Goal: Task Accomplishment & Management: Manage account settings

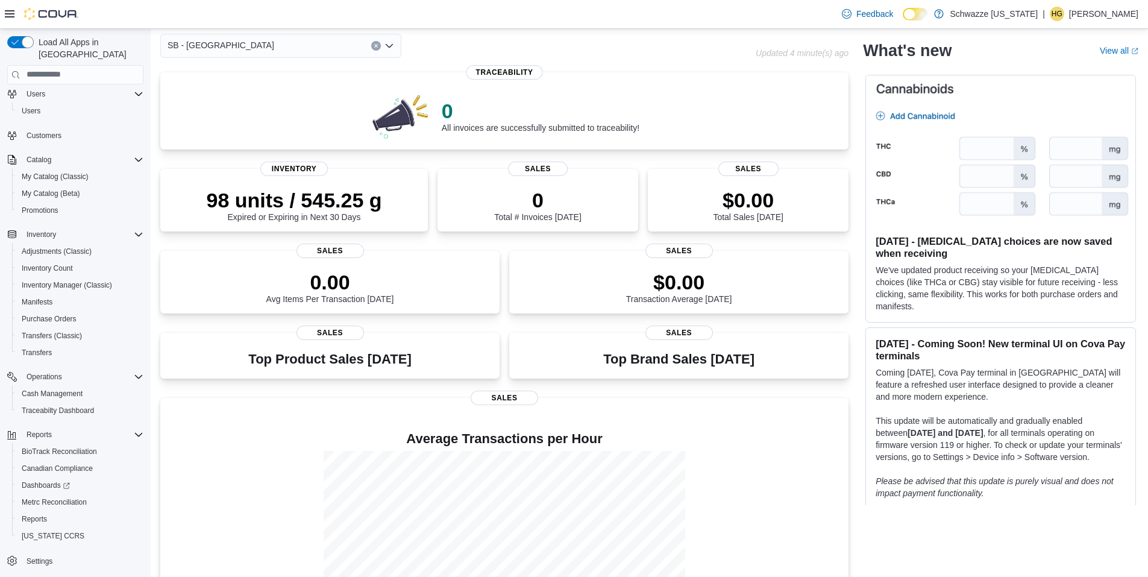
scroll to position [121, 0]
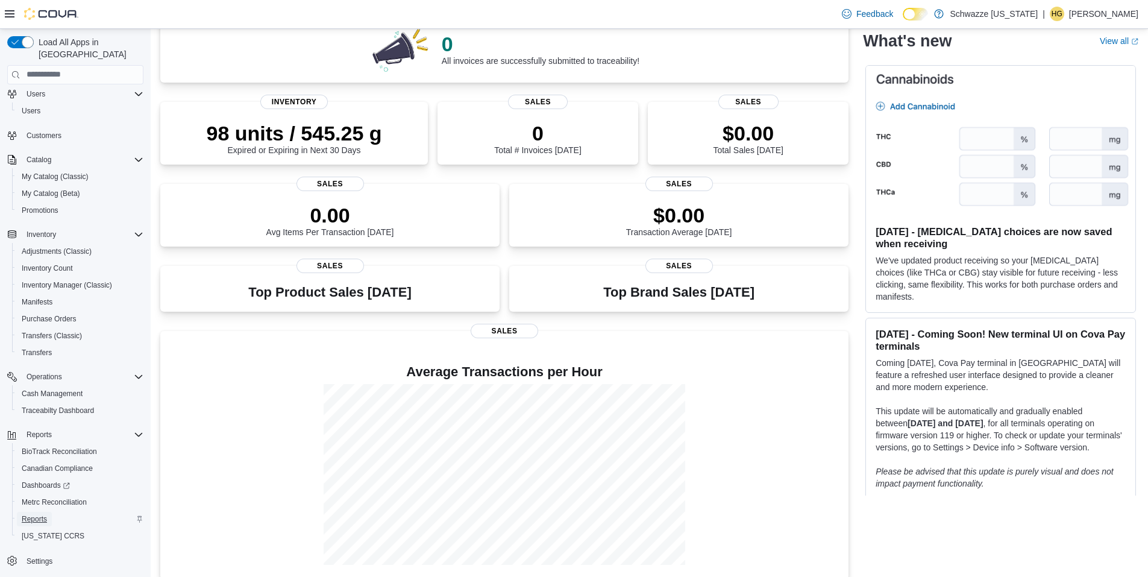
click at [46, 514] on span "Reports" at bounding box center [34, 519] width 25 height 10
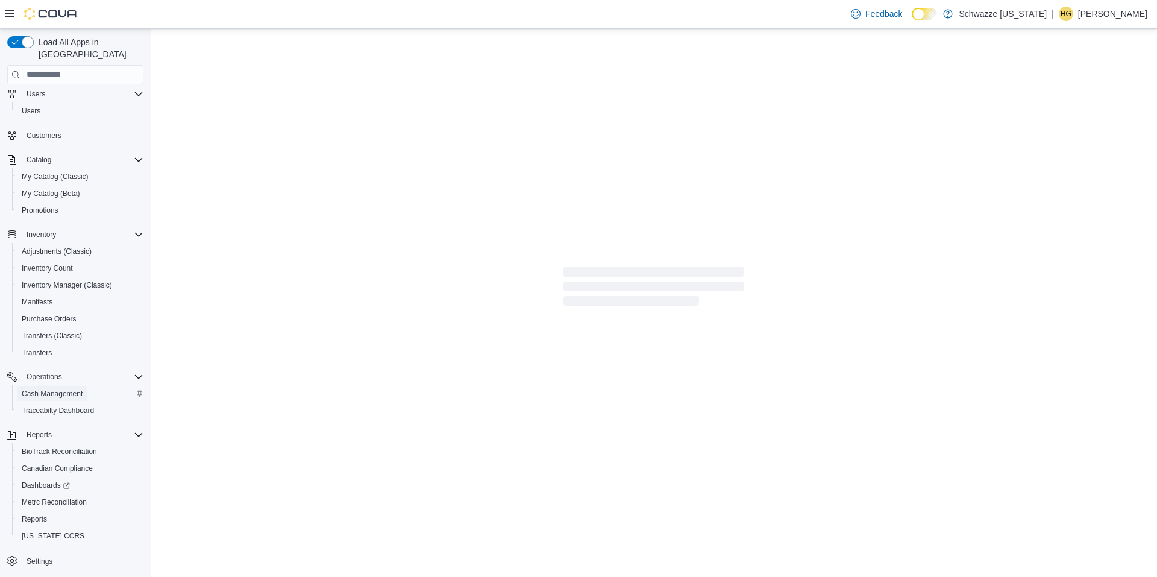
click at [54, 389] on span "Cash Management" at bounding box center [52, 394] width 61 height 10
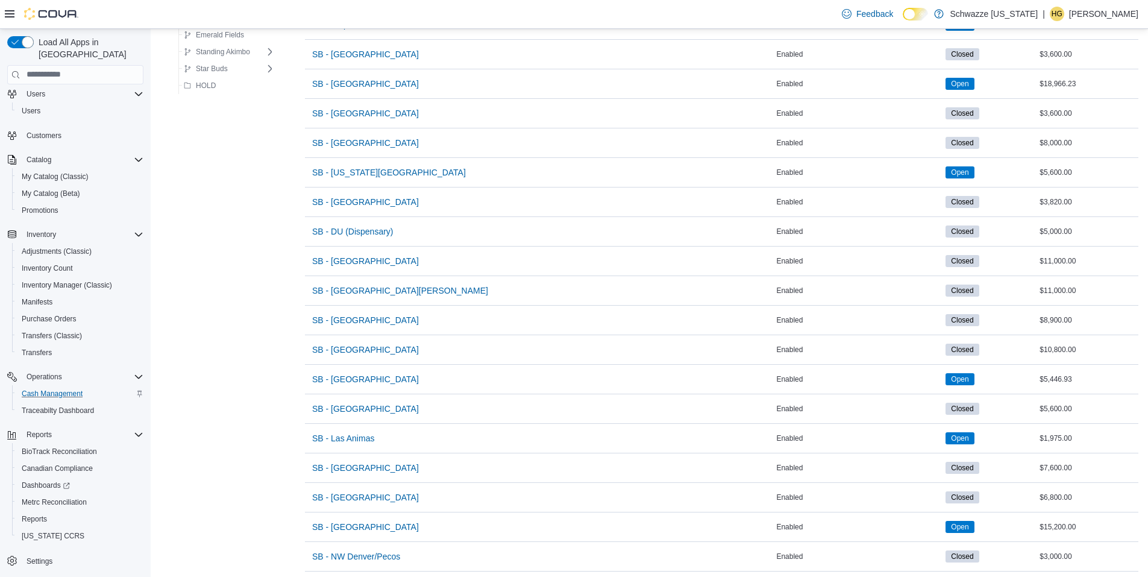
scroll to position [581, 0]
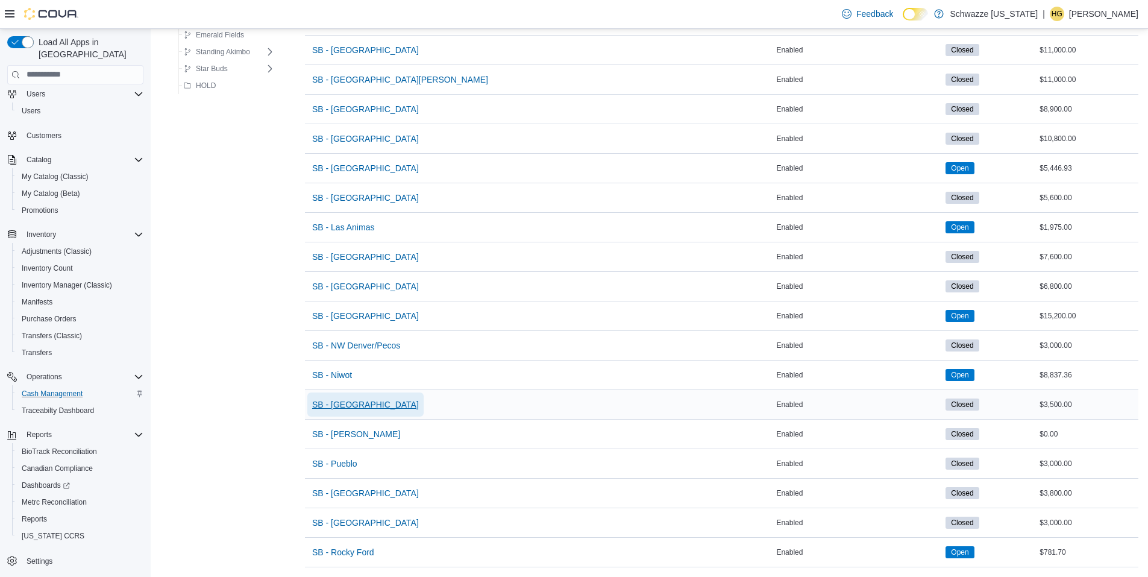
click at [377, 399] on span "SB - [GEOGRAPHIC_DATA]" at bounding box center [365, 404] width 107 height 12
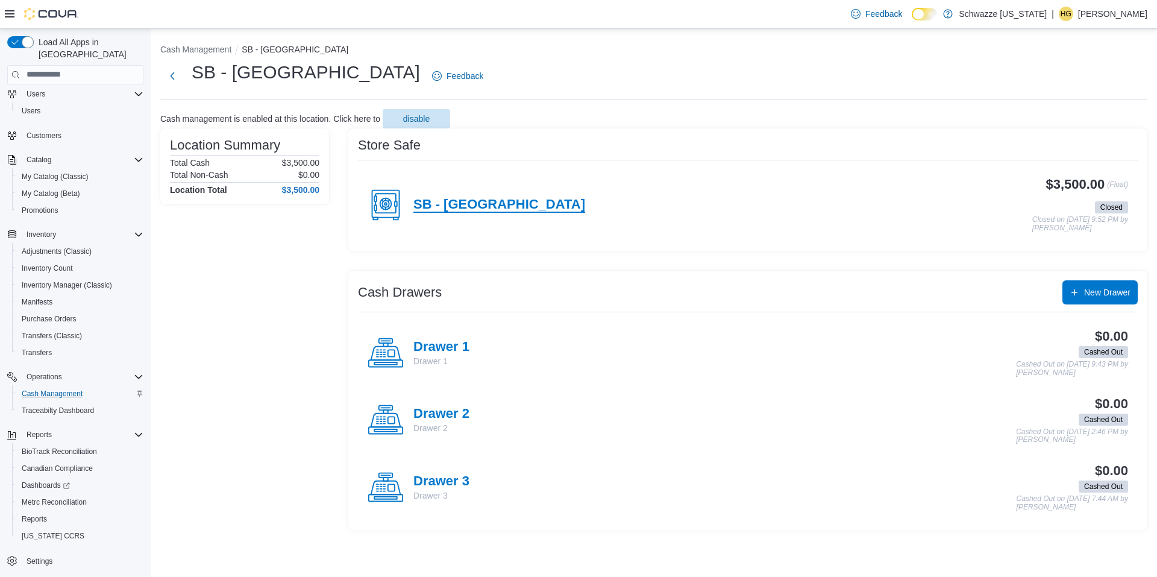
click at [469, 203] on h4 "SB - [GEOGRAPHIC_DATA]" at bounding box center [499, 205] width 172 height 16
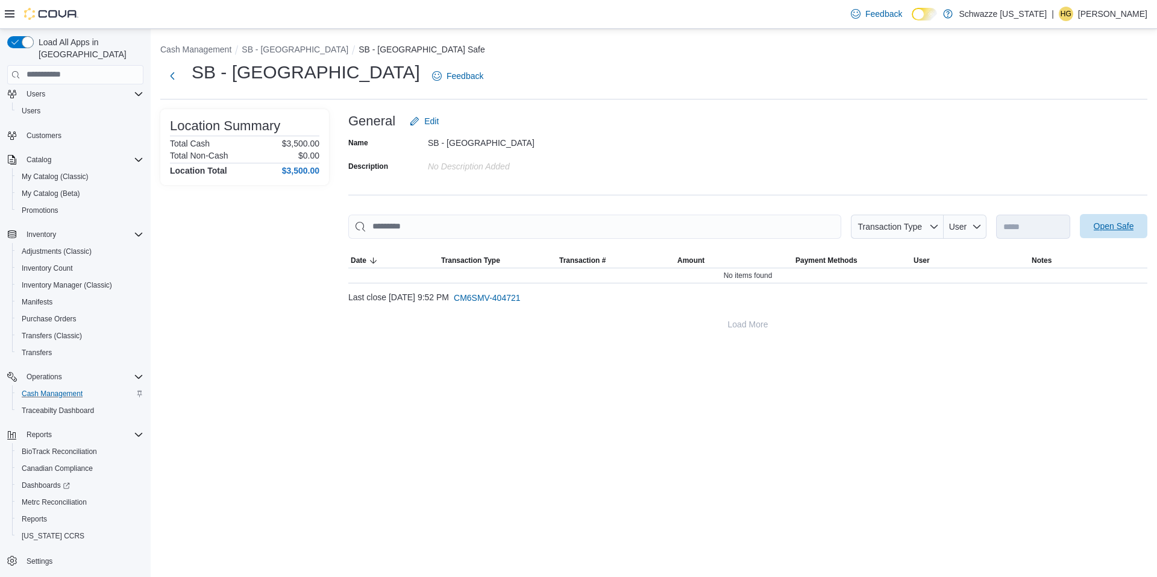
click at [1121, 228] on span "Open Safe" at bounding box center [1114, 226] width 40 height 12
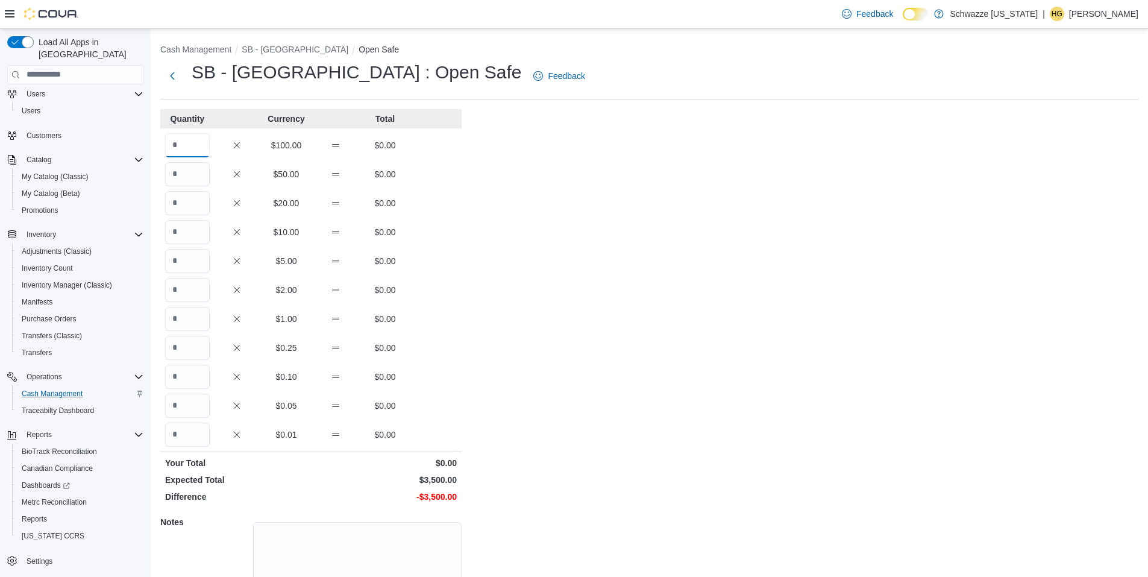
click at [196, 142] on input "Quantity" at bounding box center [187, 145] width 45 height 24
type input "**"
drag, startPoint x: 552, startPoint y: 263, endPoint x: 512, endPoint y: 347, distance: 93.5
click at [550, 265] on div "Cash Management SB - [GEOGRAPHIC_DATA] Open Safe SB - [GEOGRAPHIC_DATA] : Open …" at bounding box center [649, 343] width 997 height 628
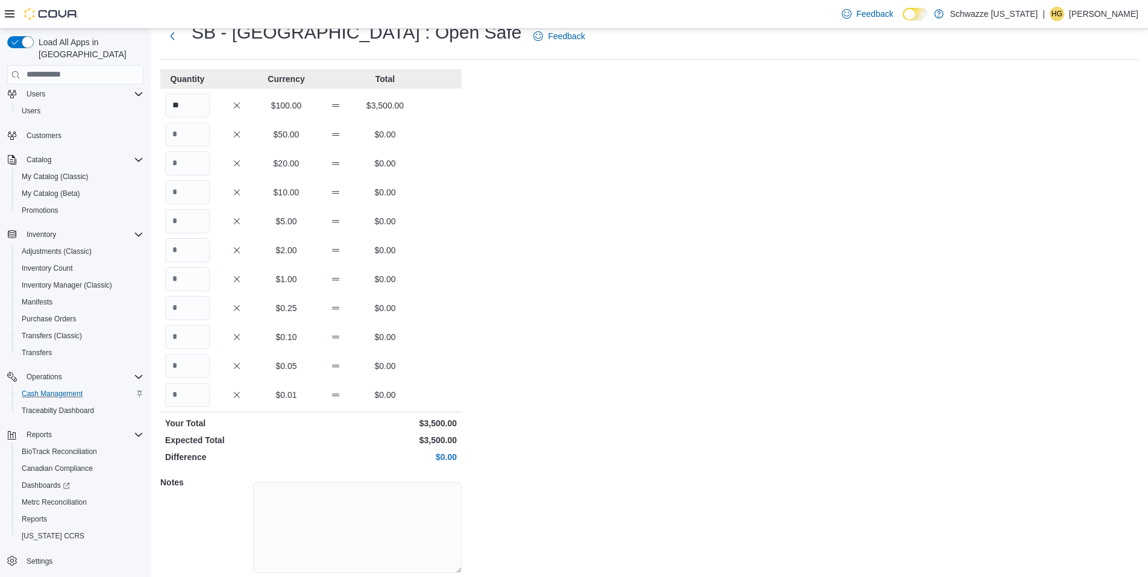
scroll to position [81, 0]
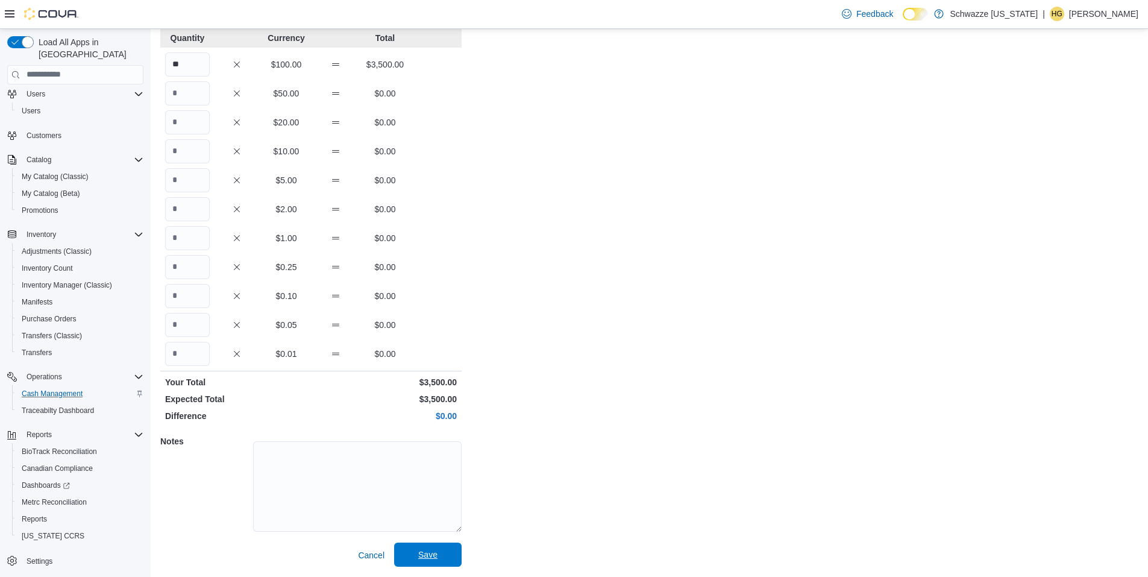
click at [433, 557] on span "Save" at bounding box center [427, 554] width 19 height 12
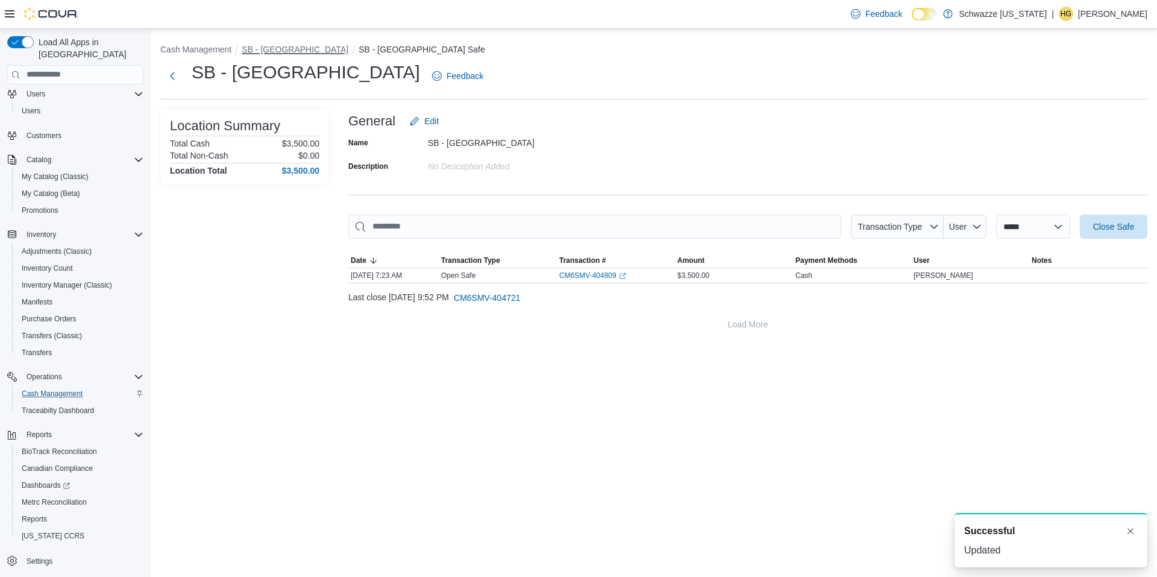
click at [267, 46] on button "SB - [GEOGRAPHIC_DATA]" at bounding box center [295, 50] width 107 height 10
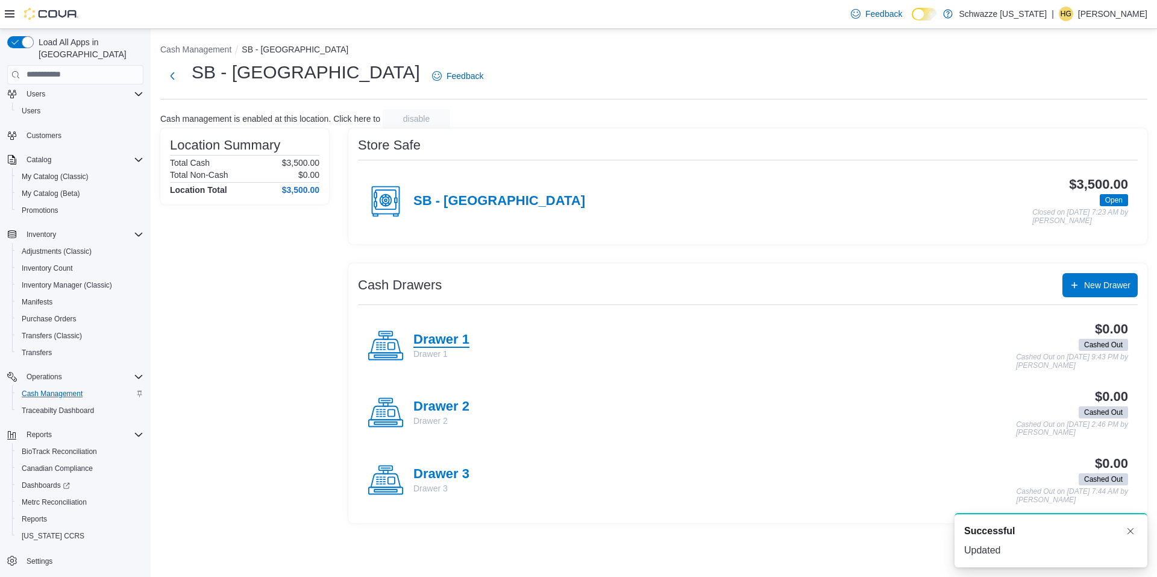
click at [442, 343] on h4 "Drawer 1" at bounding box center [441, 340] width 56 height 16
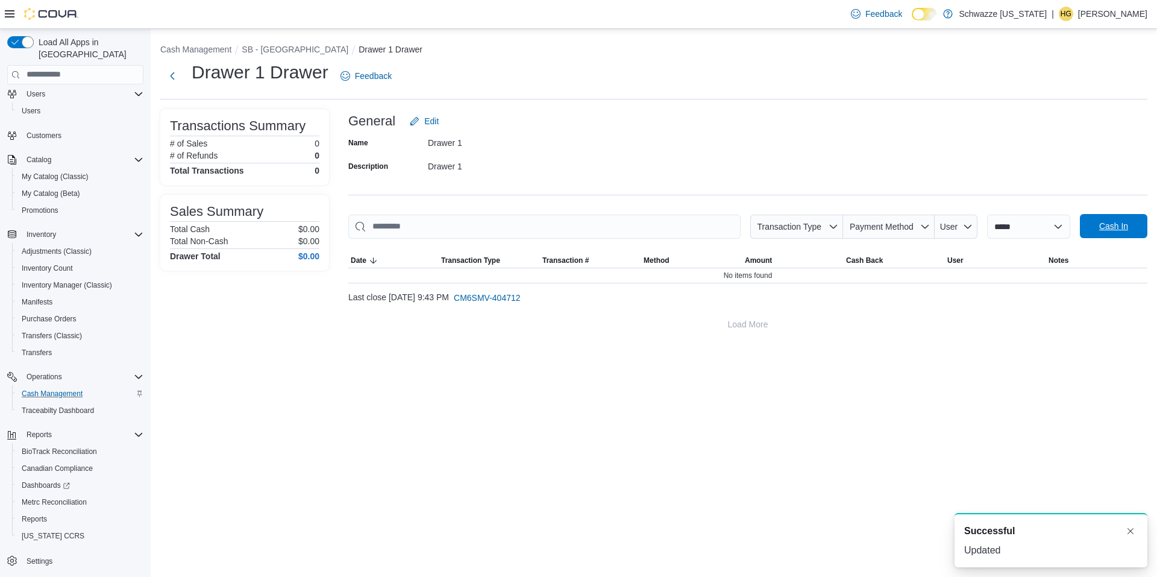
click at [1115, 225] on span "Cash In" at bounding box center [1113, 226] width 29 height 12
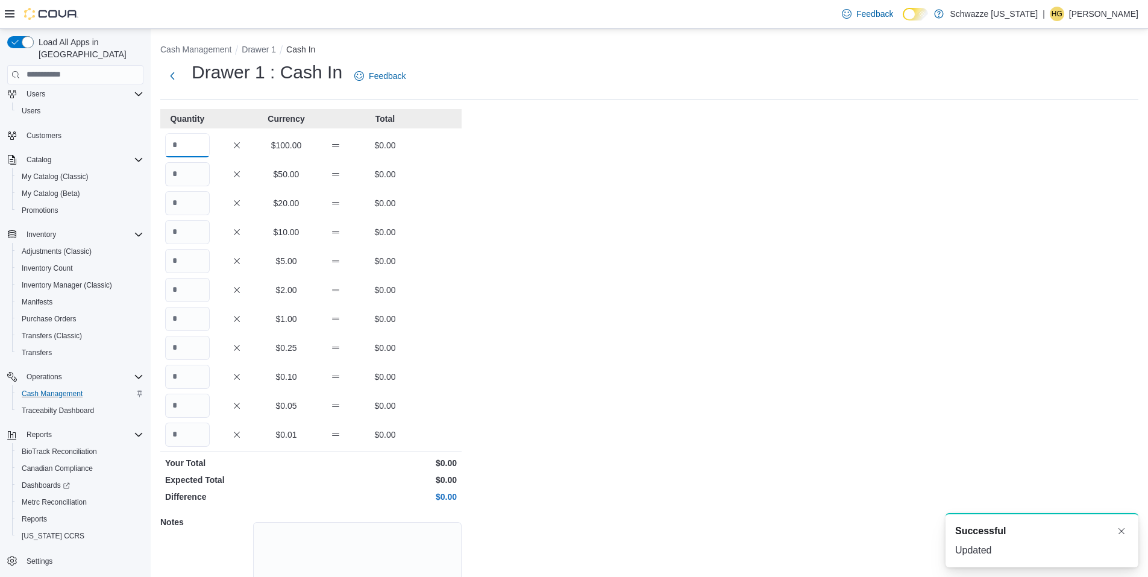
click at [192, 145] on input "Quantity" at bounding box center [187, 145] width 45 height 24
type input "*"
click at [638, 230] on div "Cash Management Drawer 1 Cash In Drawer 1 : Cash In Feedback Quantity Currency …" at bounding box center [649, 343] width 997 height 628
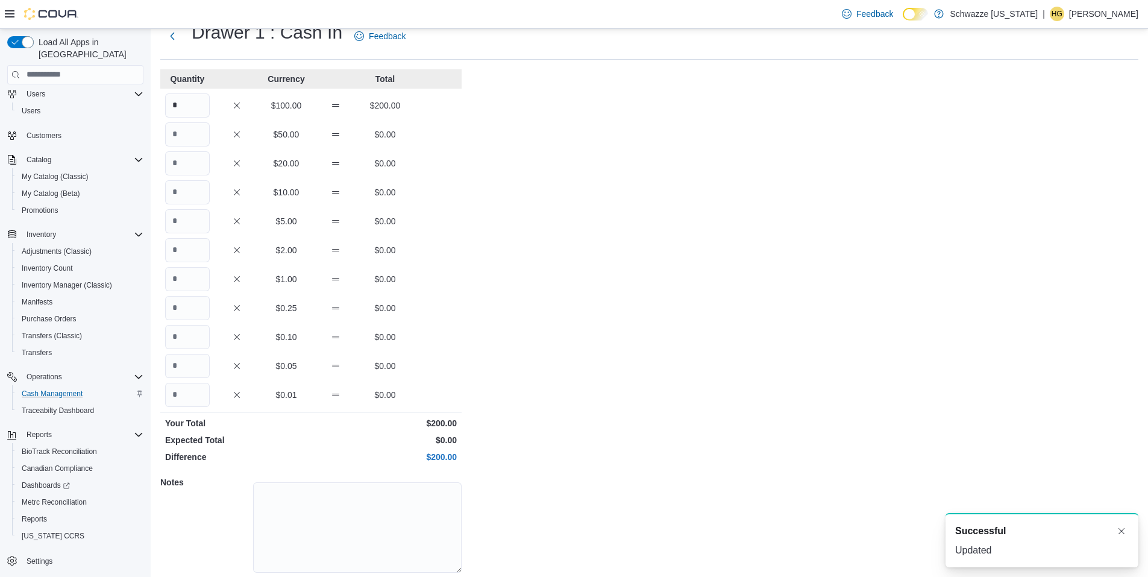
scroll to position [81, 0]
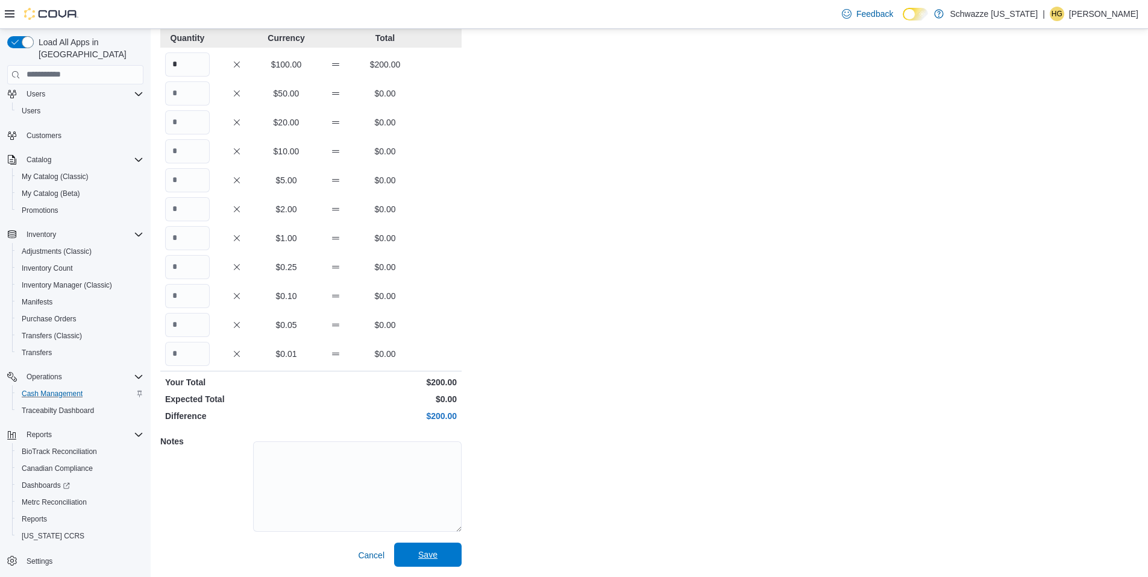
click at [410, 556] on span "Save" at bounding box center [427, 554] width 53 height 24
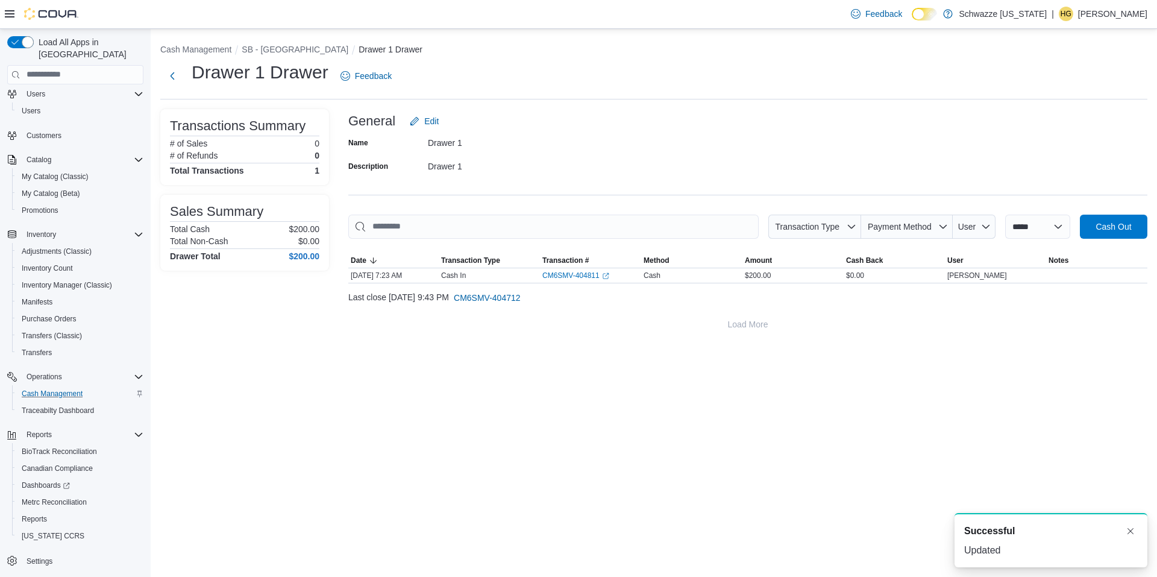
click at [293, 40] on div "**********" at bounding box center [654, 187] width 1006 height 317
click at [291, 43] on li "SB - [GEOGRAPHIC_DATA]" at bounding box center [300, 49] width 117 height 12
click at [289, 49] on button "SB - [GEOGRAPHIC_DATA]" at bounding box center [295, 50] width 107 height 10
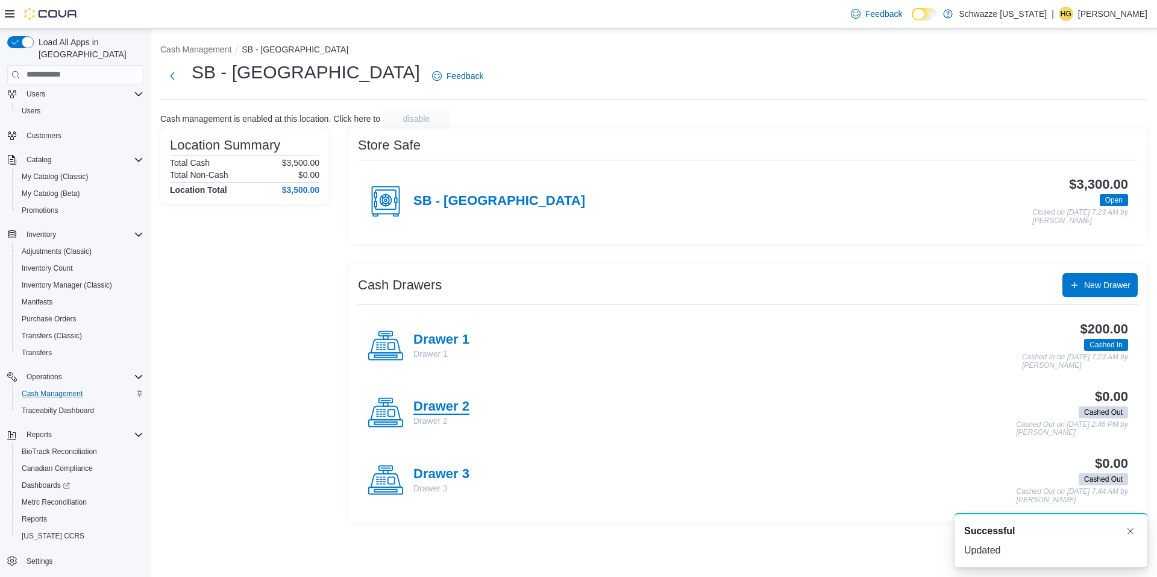
click at [462, 408] on h4 "Drawer 2" at bounding box center [441, 407] width 56 height 16
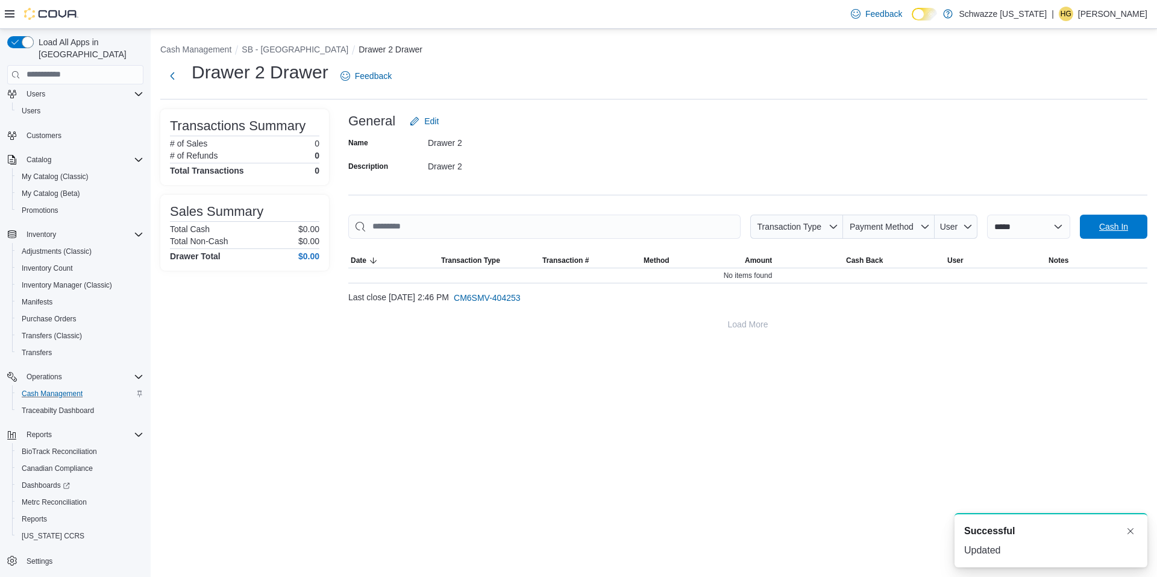
drag, startPoint x: 1133, startPoint y: 229, endPoint x: 989, endPoint y: 225, distance: 144.1
click at [1129, 229] on span "Cash In" at bounding box center [1113, 227] width 53 height 24
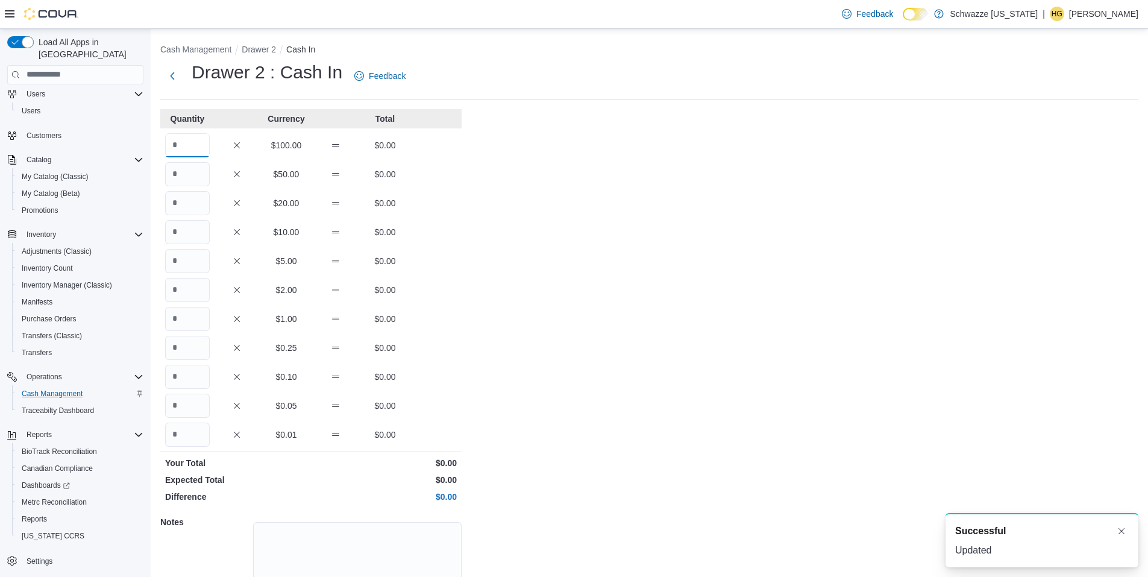
click at [188, 144] on input "Quantity" at bounding box center [187, 145] width 45 height 24
type input "*"
drag, startPoint x: 644, startPoint y: 271, endPoint x: 642, endPoint y: 283, distance: 12.3
click at [642, 275] on div "Cash Management Drawer 2 Cash In Drawer 2 : Cash In Feedback Quantity Currency …" at bounding box center [649, 343] width 997 height 628
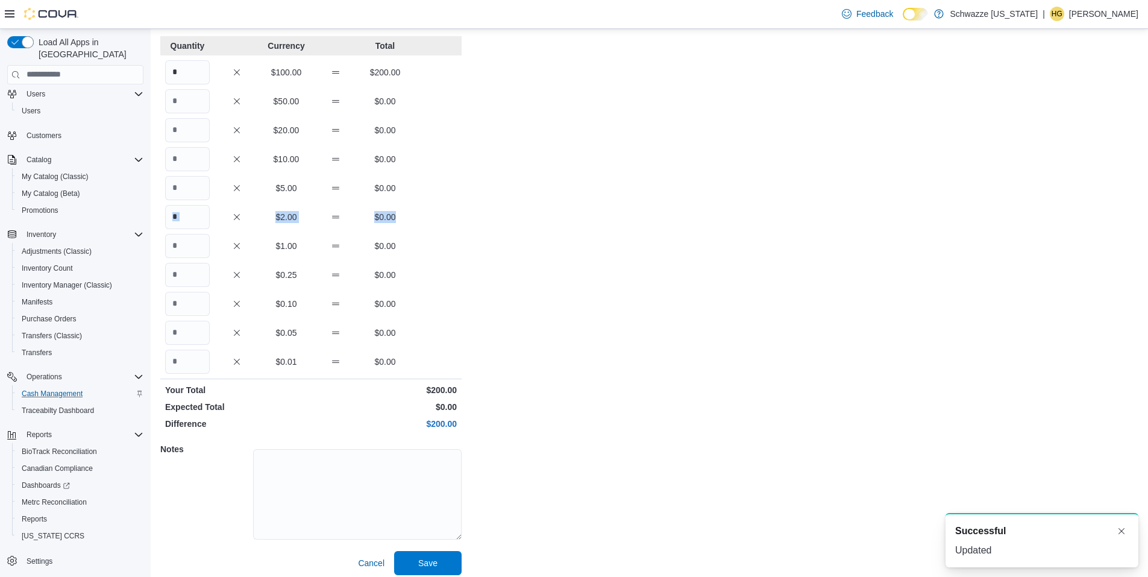
scroll to position [81, 0]
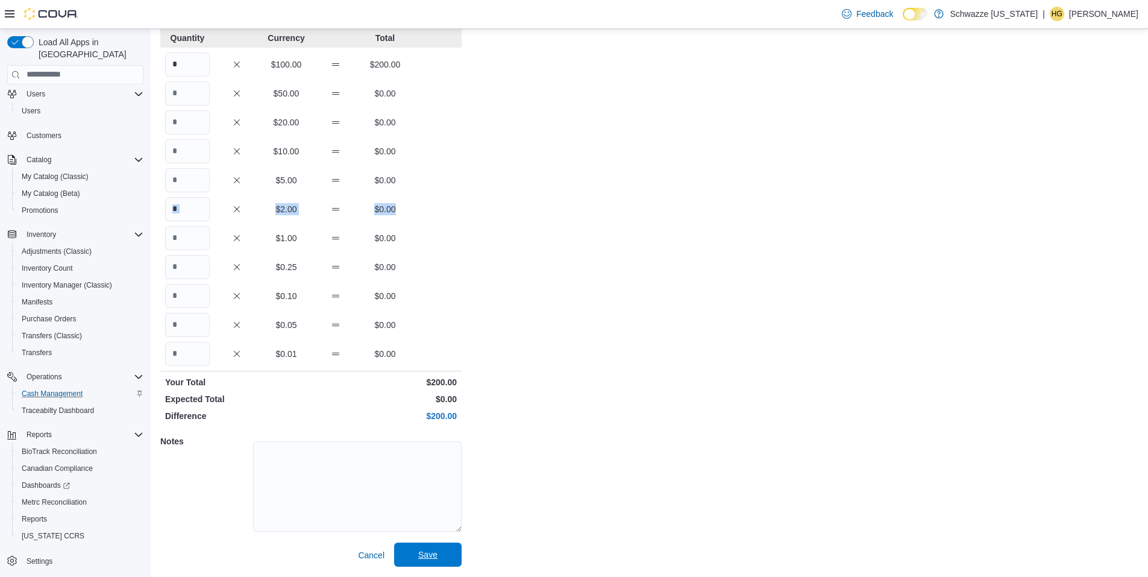
click at [419, 554] on span "Save" at bounding box center [427, 554] width 19 height 12
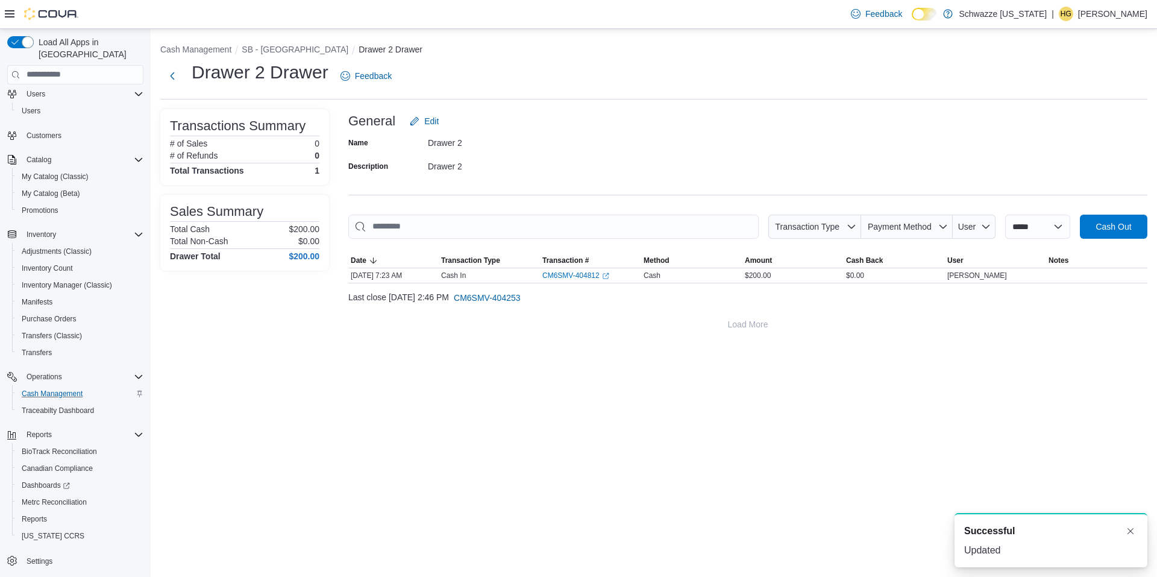
click at [286, 56] on ol "Cash Management SB - North Denver Drawer 2 Drawer" at bounding box center [653, 50] width 987 height 14
click at [288, 45] on button "SB - [GEOGRAPHIC_DATA]" at bounding box center [295, 50] width 107 height 10
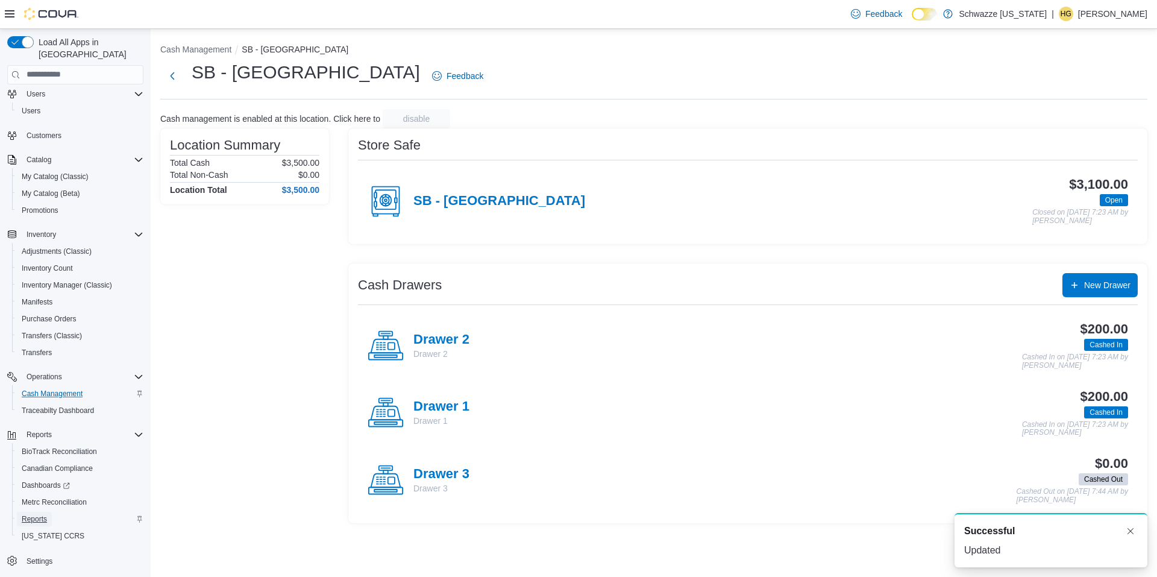
click at [40, 514] on span "Reports" at bounding box center [34, 519] width 25 height 10
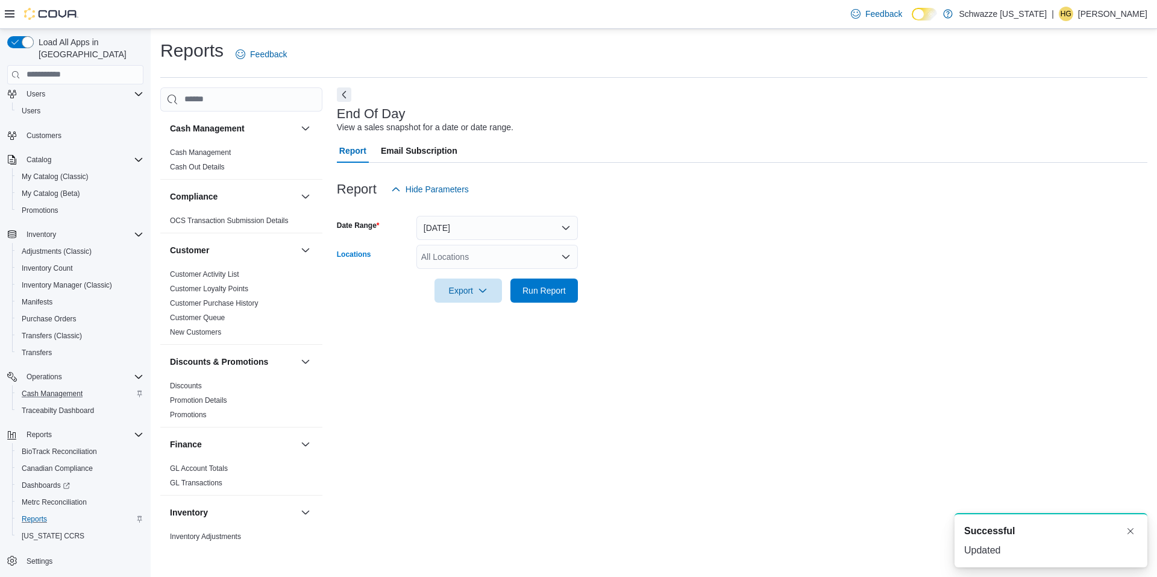
click at [495, 252] on div "All Locations" at bounding box center [496, 257] width 161 height 24
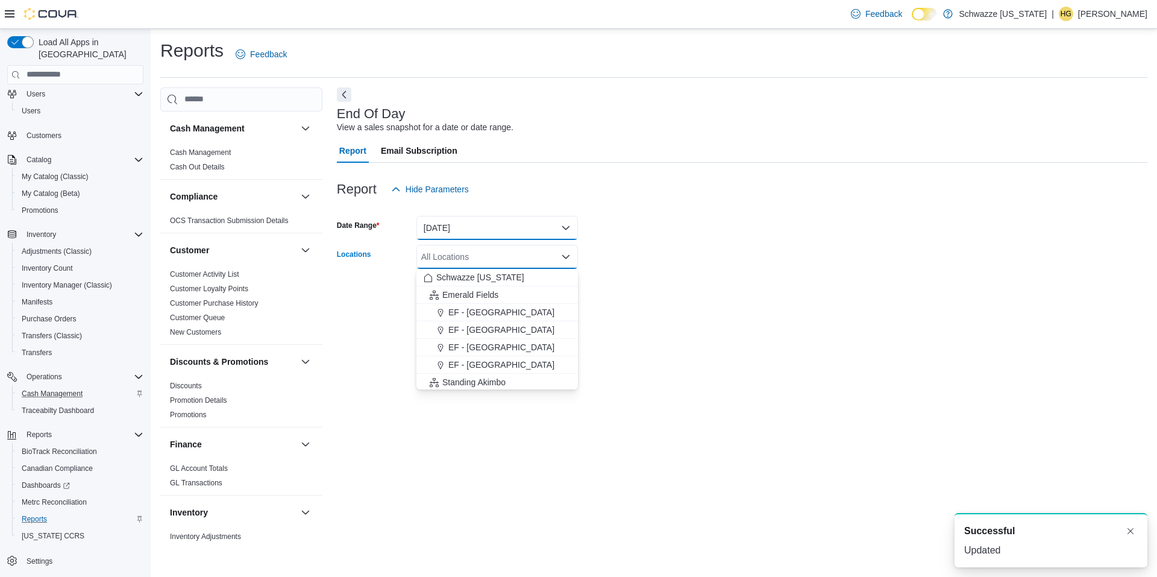
click at [504, 236] on button "[DATE]" at bounding box center [496, 228] width 161 height 24
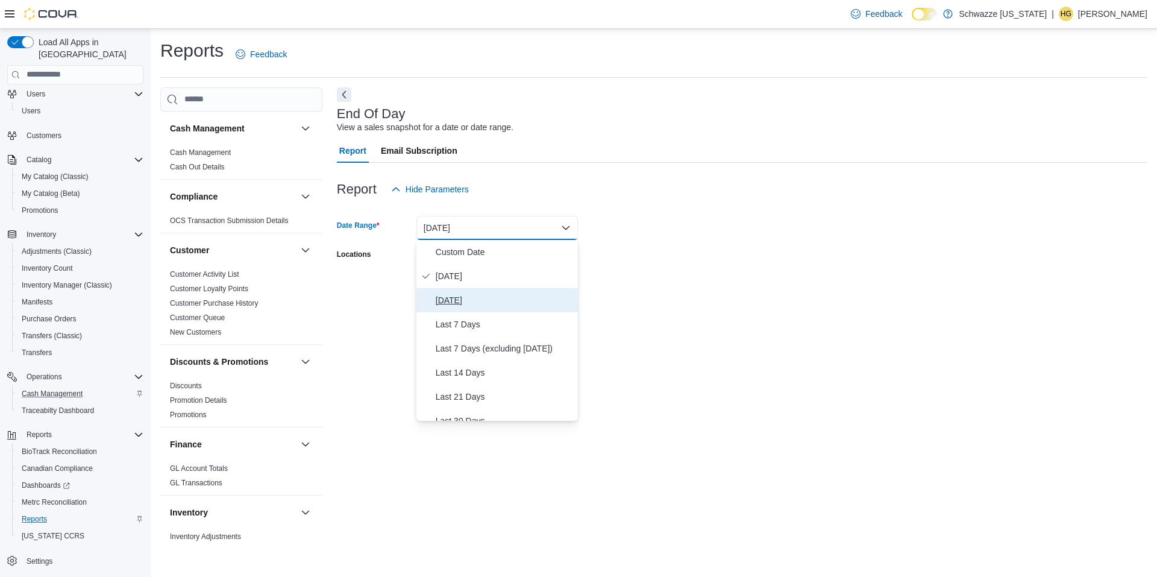
click at [474, 294] on span "[DATE]" at bounding box center [504, 300] width 137 height 14
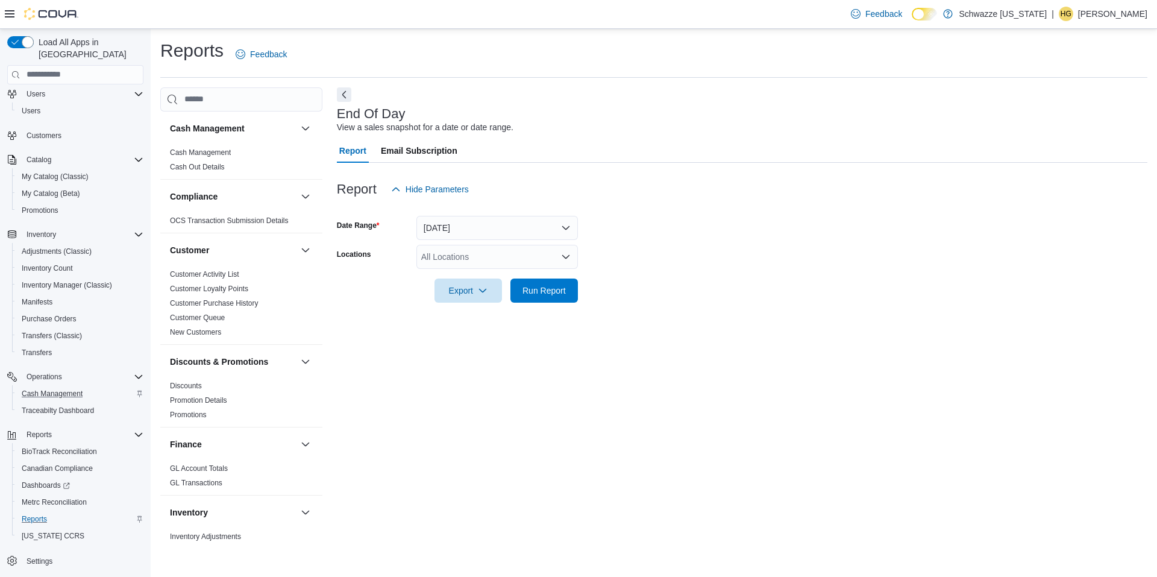
click at [672, 287] on form "Date Range [DATE] Locations All Locations Export Run Report" at bounding box center [742, 251] width 810 height 101
drag, startPoint x: 527, startPoint y: 255, endPoint x: 526, endPoint y: 261, distance: 6.1
click at [526, 255] on div "All Locations" at bounding box center [496, 257] width 161 height 24
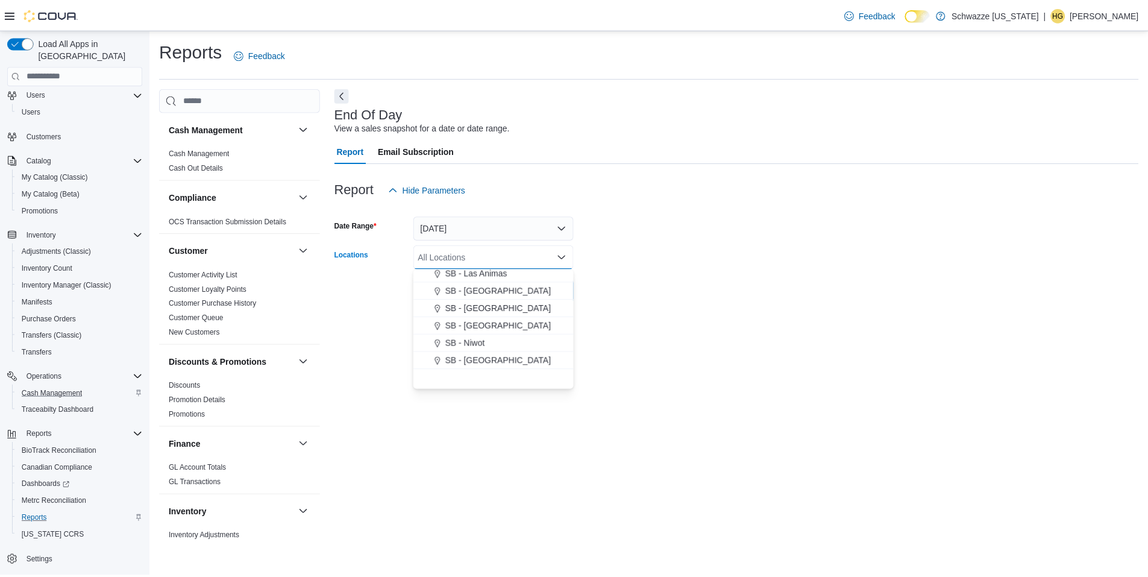
scroll to position [482, 0]
click at [518, 301] on span "SB - [GEOGRAPHIC_DATA]" at bounding box center [501, 302] width 107 height 12
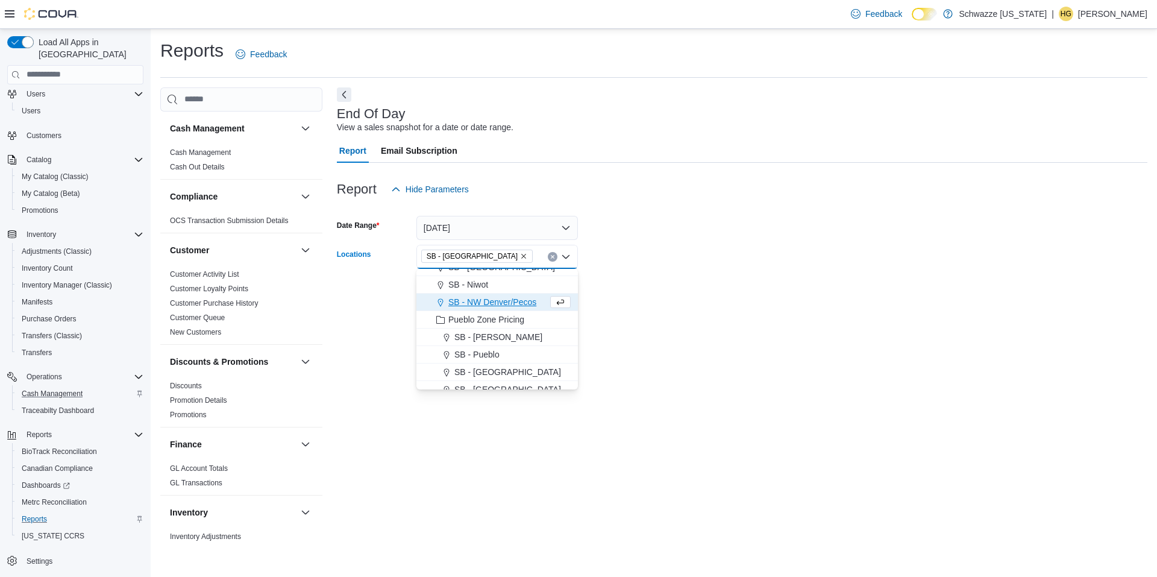
click at [668, 307] on div at bounding box center [742, 309] width 810 height 14
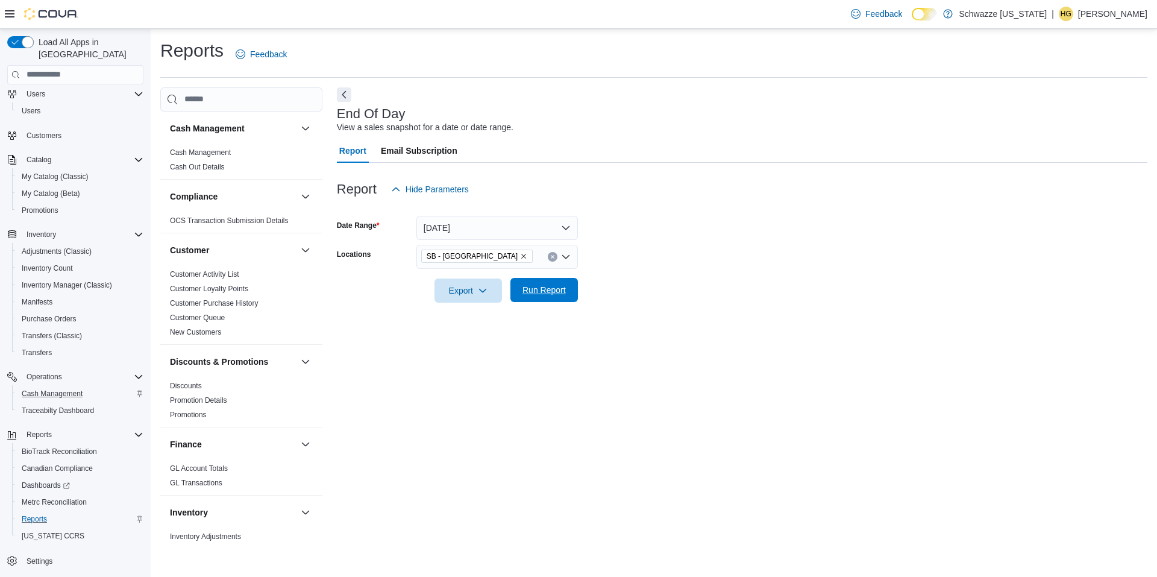
click at [550, 297] on span "Run Report" at bounding box center [544, 290] width 53 height 24
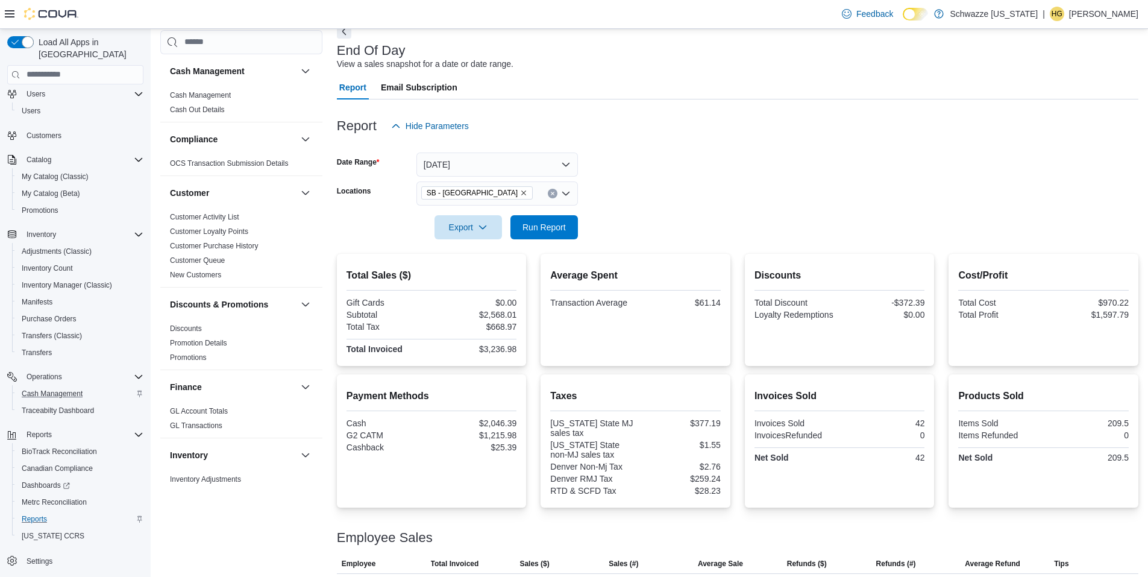
scroll to position [119, 0]
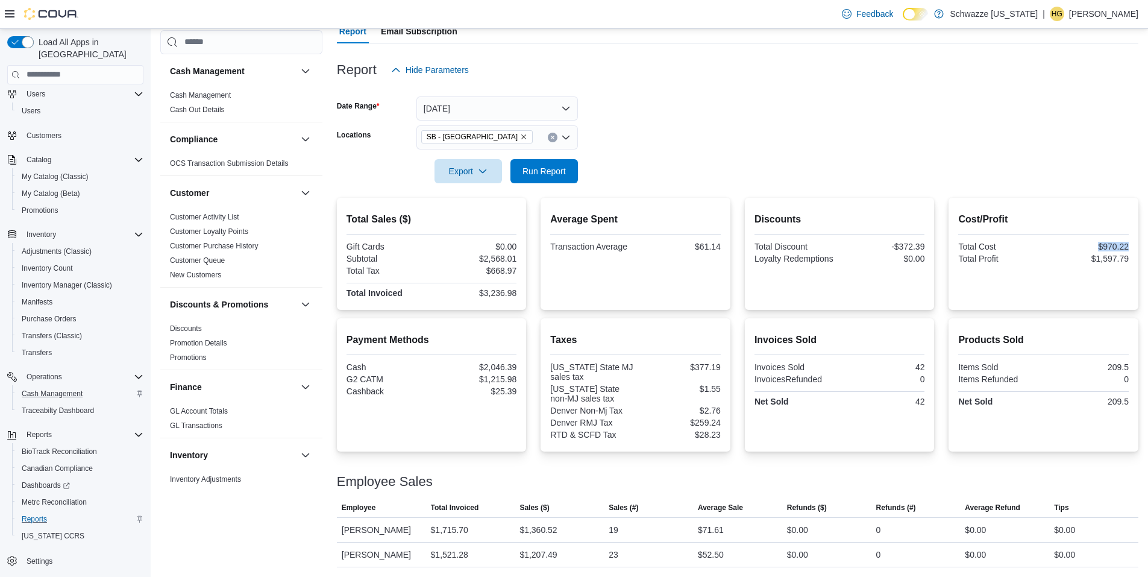
drag, startPoint x: 1102, startPoint y: 249, endPoint x: 1141, endPoint y: 247, distance: 38.6
click at [1138, 247] on div "Cost/Profit Total Cost $970.22 Total Profit $1,597.79" at bounding box center [1043, 254] width 190 height 112
click at [1138, 256] on div "Cost/Profit Total Cost $970.22 Total Profit $1,597.79" at bounding box center [1043, 254] width 190 height 112
drag, startPoint x: 1138, startPoint y: 257, endPoint x: 1081, endPoint y: 255, distance: 56.7
click at [1081, 255] on div "Cost/Profit Total Cost $970.22 Total Profit $1,597.79" at bounding box center [1043, 254] width 190 height 112
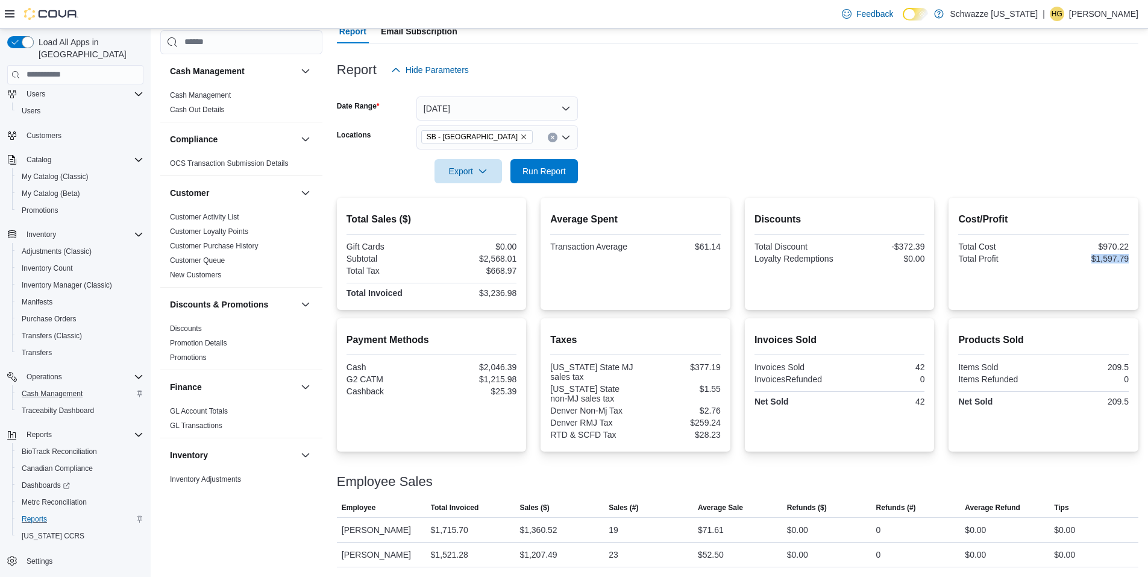
click at [1070, 272] on div "Cost/Profit Total Cost $970.22 Total Profit $1,597.79" at bounding box center [1043, 253] width 171 height 93
